Goal: Task Accomplishment & Management: Complete application form

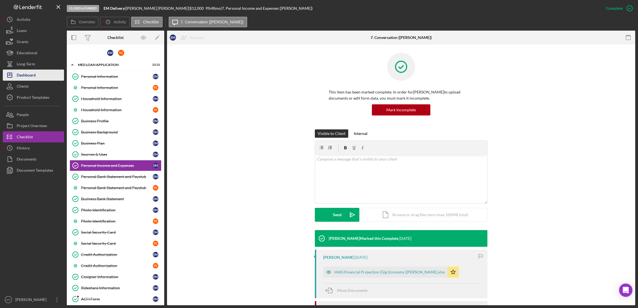
click at [34, 78] on div "Dashboard" at bounding box center [26, 76] width 19 height 13
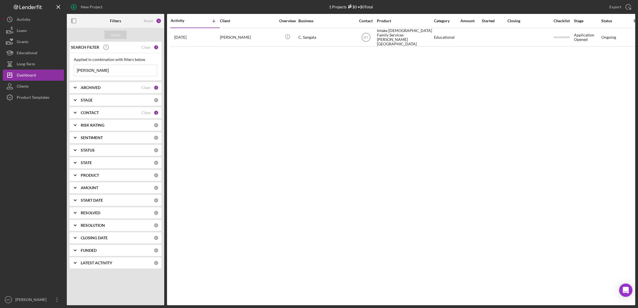
click at [96, 72] on input "[PERSON_NAME]" at bounding box center [115, 70] width 83 height 11
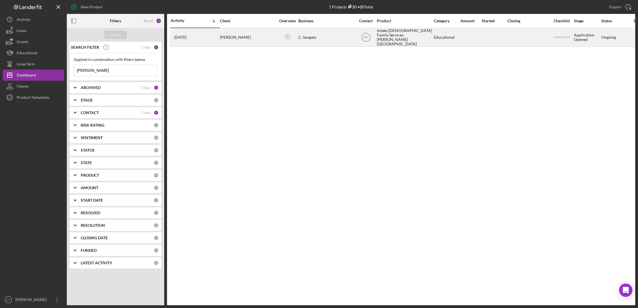
click at [230, 37] on div "[PERSON_NAME]" at bounding box center [248, 37] width 56 height 18
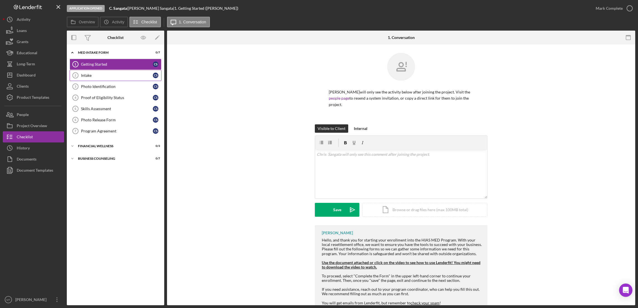
click at [96, 73] on div "Intake" at bounding box center [117, 75] width 72 height 4
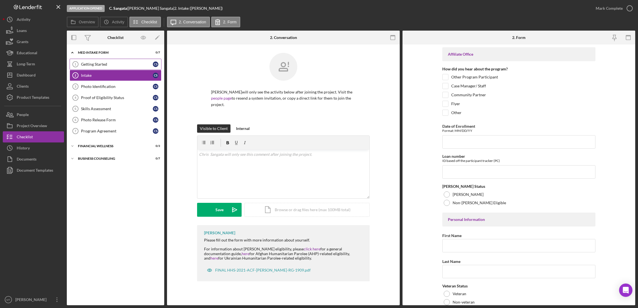
click at [96, 65] on div "Getting Started" at bounding box center [117, 64] width 72 height 4
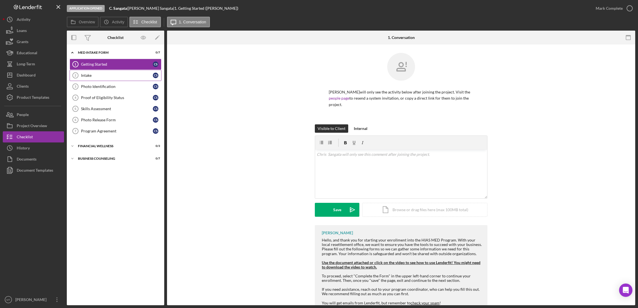
click at [96, 73] on div "Intake" at bounding box center [117, 75] width 72 height 4
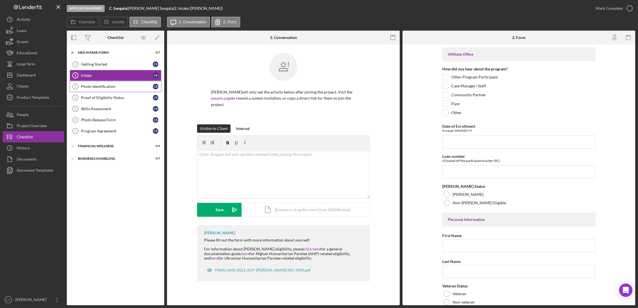
click at [103, 86] on div "Photo Identification" at bounding box center [117, 86] width 72 height 4
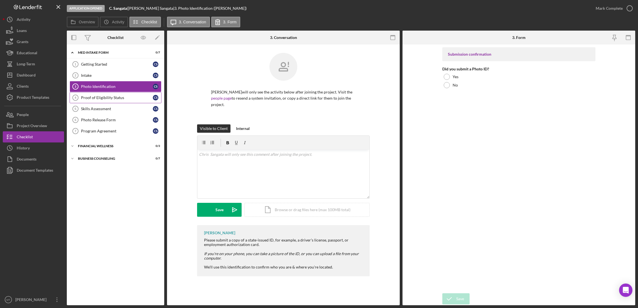
click at [103, 100] on div "Proof of Eligibility Status" at bounding box center [117, 97] width 72 height 4
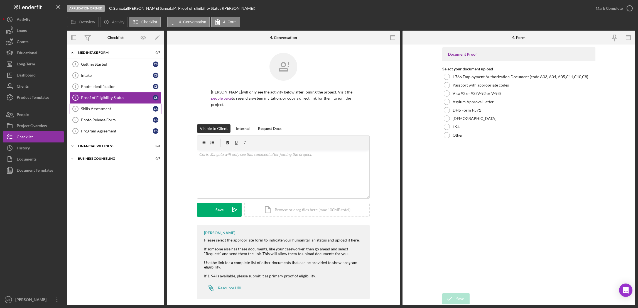
click at [104, 108] on div "Skills Assessment" at bounding box center [117, 109] width 72 height 4
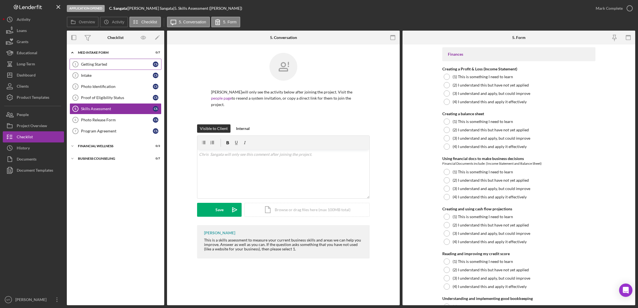
click at [104, 62] on div "Getting Started" at bounding box center [117, 64] width 72 height 4
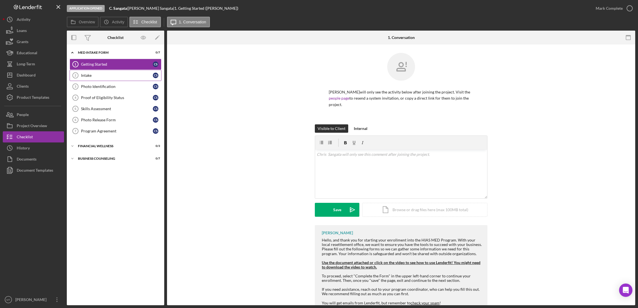
click at [101, 75] on div "Intake" at bounding box center [117, 75] width 72 height 4
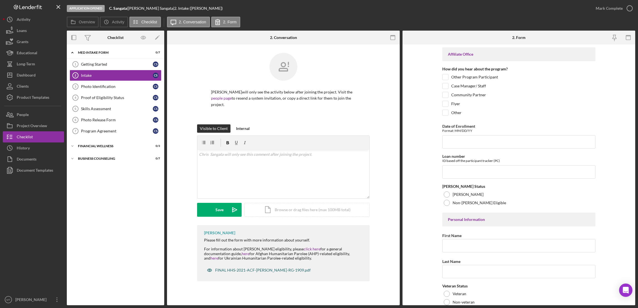
click at [238, 268] on div "FINAL HHS-2021-ACF-[PERSON_NAME]-RG-1909.pdf" at bounding box center [262, 270] width 95 height 4
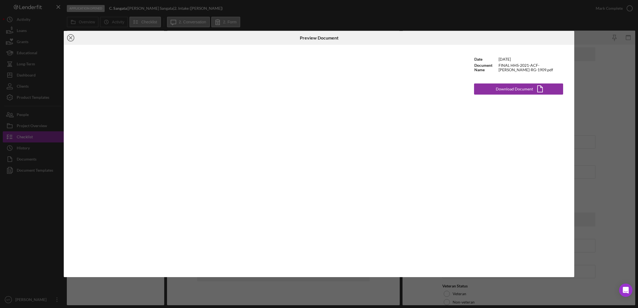
click at [70, 38] on icon "Icon/Close" at bounding box center [71, 38] width 14 height 14
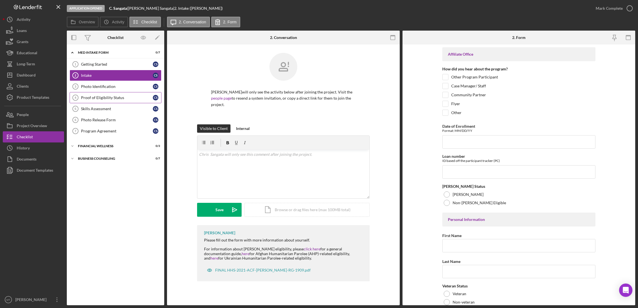
click at [110, 96] on div "Proof of Eligibility Status" at bounding box center [117, 97] width 72 height 4
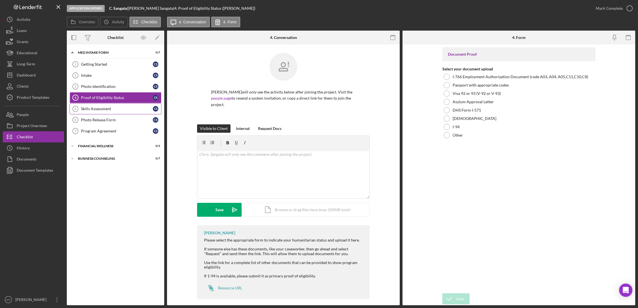
click at [102, 109] on div "Skills Assessment" at bounding box center [117, 109] width 72 height 4
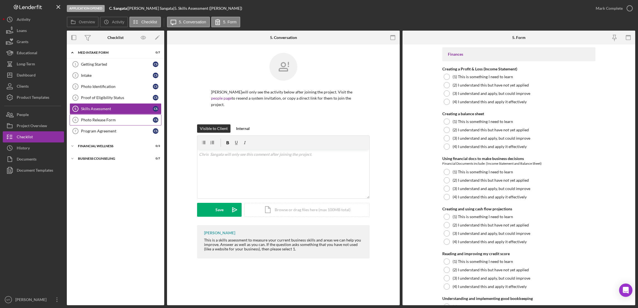
click at [101, 119] on div "Photo Release Form" at bounding box center [117, 120] width 72 height 4
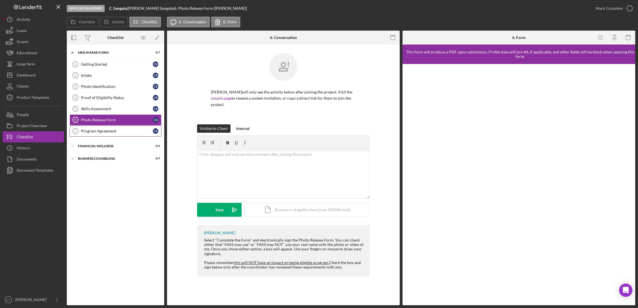
click at [106, 131] on div "Program Agreement" at bounding box center [117, 131] width 72 height 4
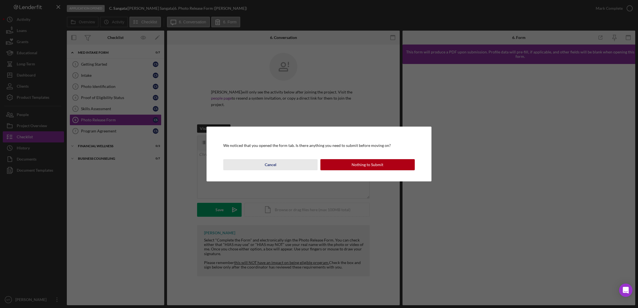
click at [269, 161] on div "Cancel" at bounding box center [271, 164] width 12 height 11
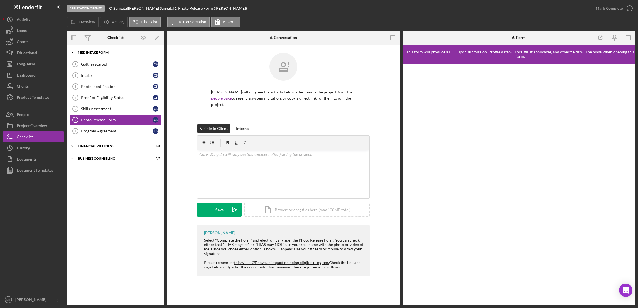
click at [89, 50] on div "Icon/Expander MED Intake Form 0 / 7" at bounding box center [115, 52] width 97 height 11
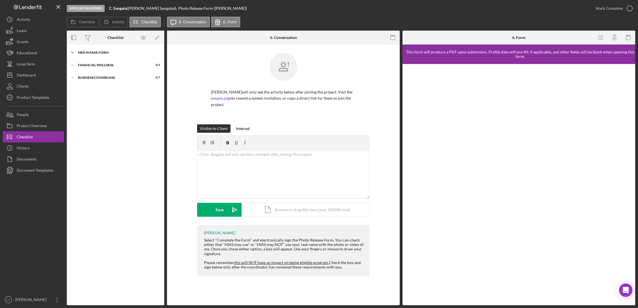
click at [85, 52] on div "MED Intake Form" at bounding box center [117, 52] width 79 height 3
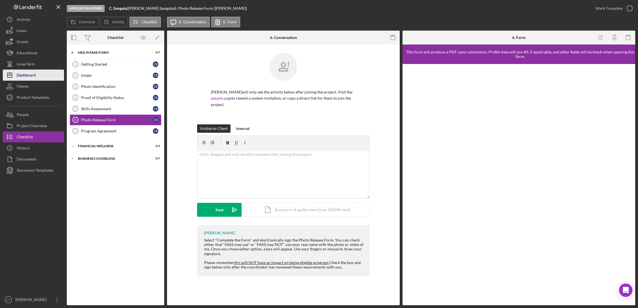
click at [37, 78] on button "Icon/Dashboard Dashboard" at bounding box center [33, 75] width 61 height 11
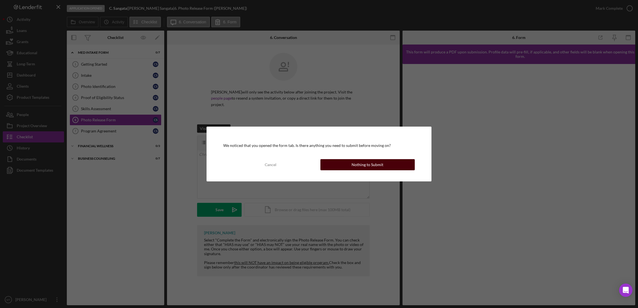
click at [371, 164] on div "Nothing to Submit" at bounding box center [368, 164] width 32 height 11
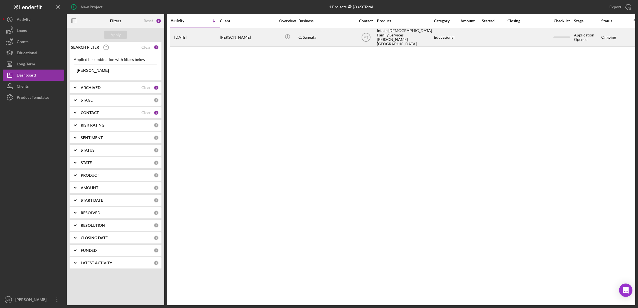
click at [385, 33] on div "Intake [DEMOGRAPHIC_DATA] Family Services [PERSON_NAME][GEOGRAPHIC_DATA]" at bounding box center [405, 37] width 56 height 18
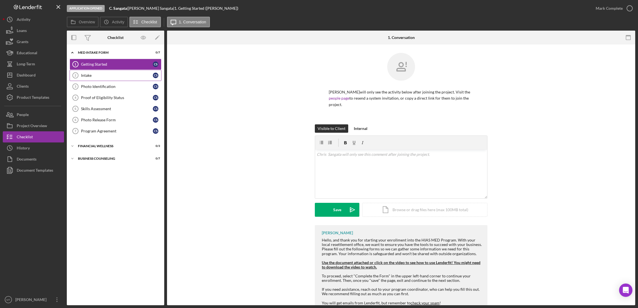
click at [99, 73] on link "Intake 2 Intake C S" at bounding box center [116, 75] width 92 height 11
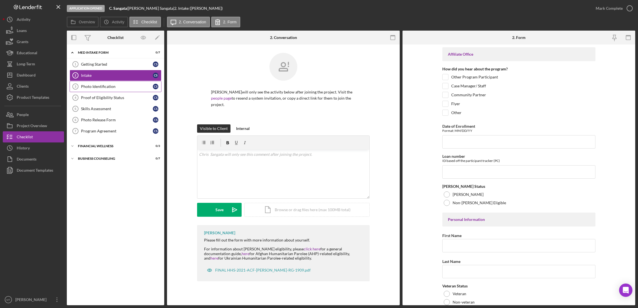
click at [109, 89] on link "Photo Identification 3 Photo Identification C S" at bounding box center [116, 86] width 92 height 11
